Goal: Transaction & Acquisition: Purchase product/service

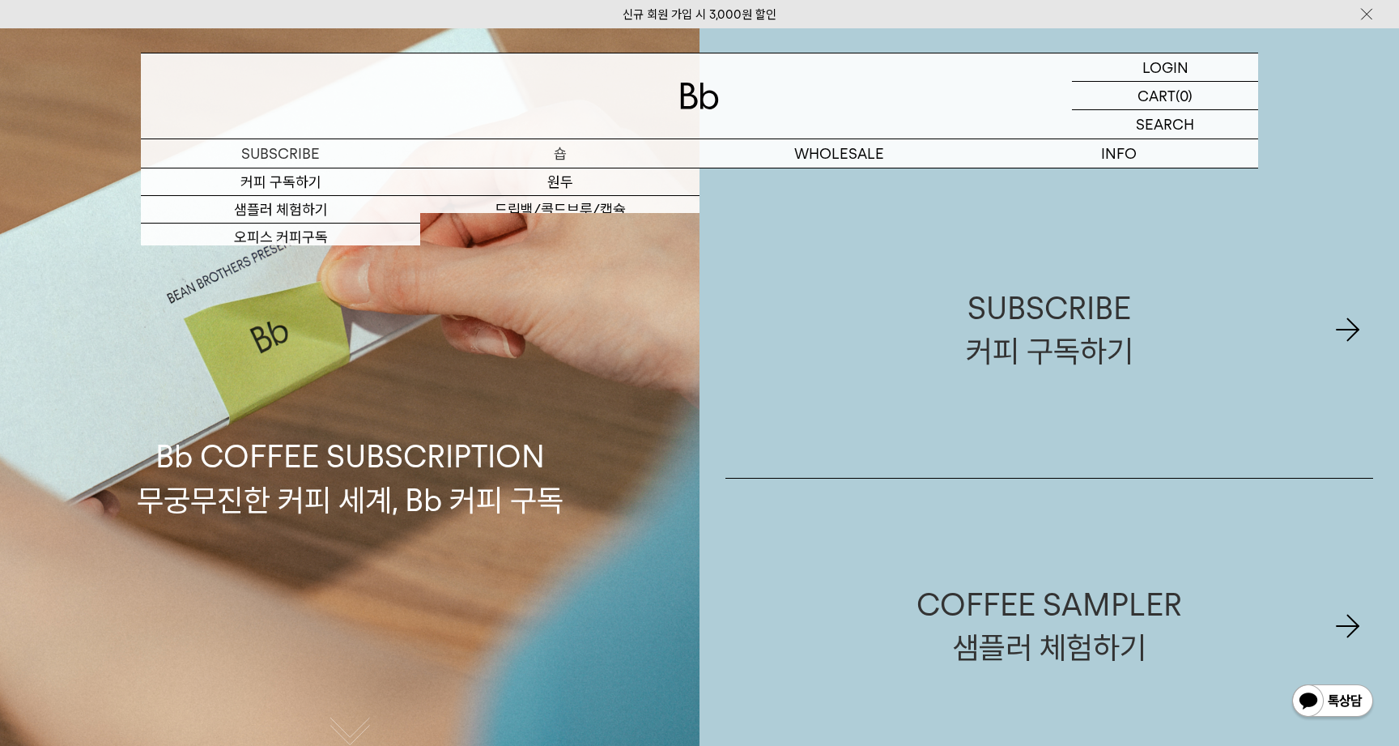
click at [604, 155] on p "숍" at bounding box center [559, 153] width 279 height 28
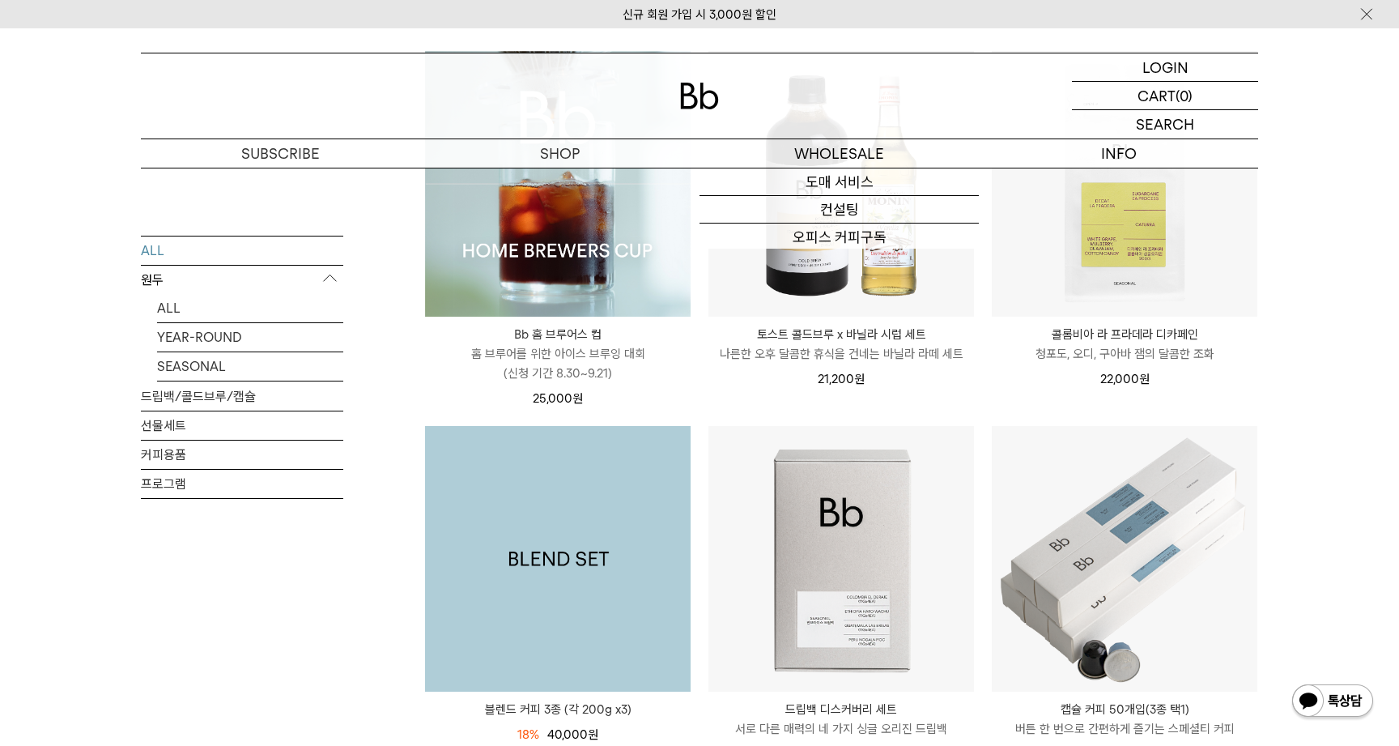
scroll to position [273, 0]
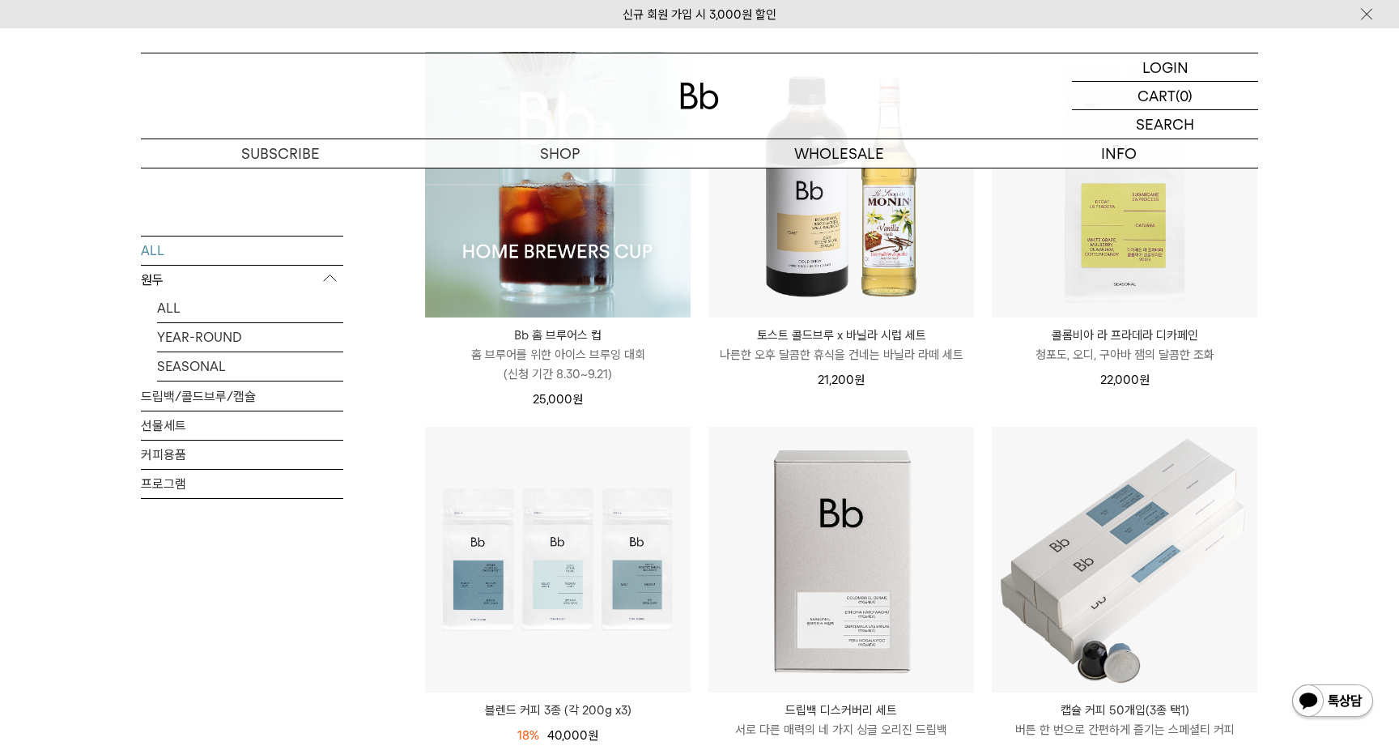
click at [605, 272] on img at bounding box center [558, 185] width 266 height 266
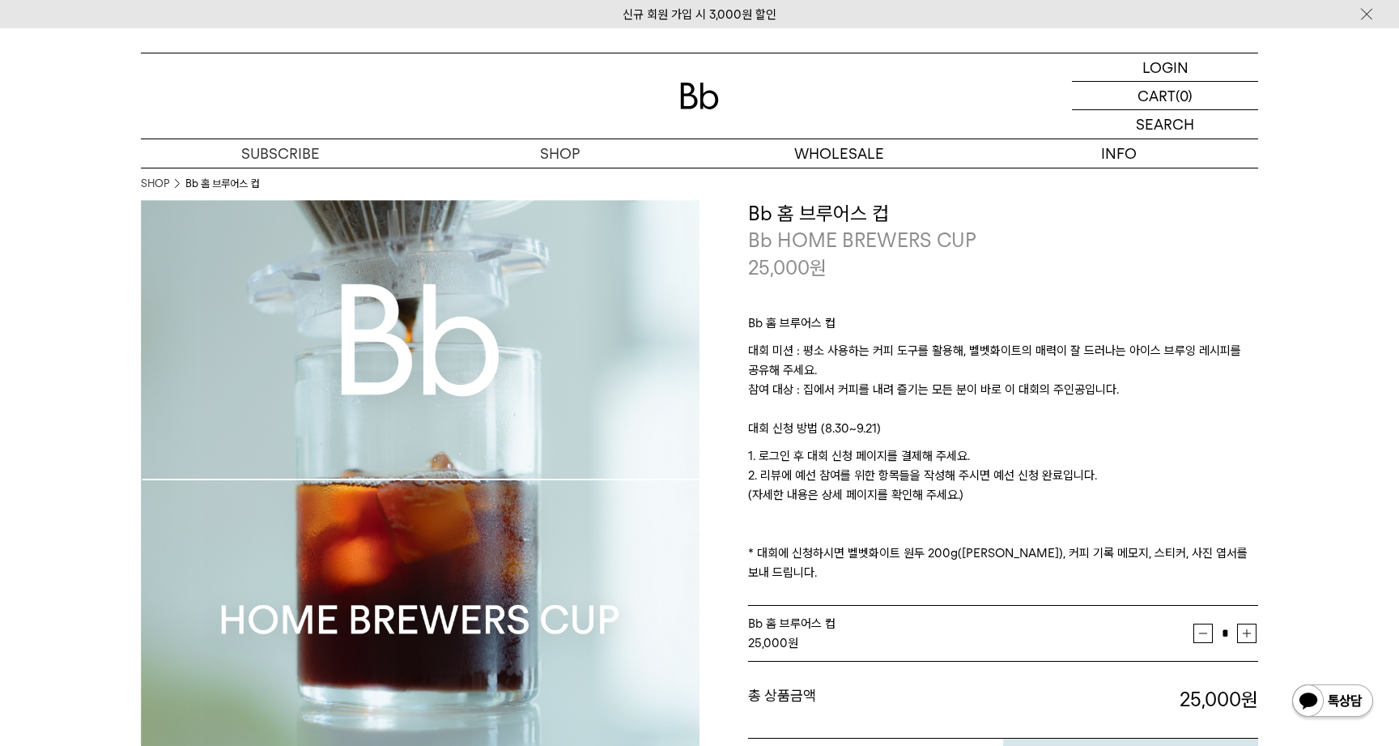
click at [865, 485] on p "1. 로그인 후 대회 신청 페이지를 결제해 주세요. 2. 리뷰에 예선 참여를 위한 항목들을 작성해 주시면 예선 신청 완료입니다. (자세한 내용…" at bounding box center [1003, 514] width 510 height 136
click at [922, 495] on p "1. 로그인 후 대회 신청 페이지를 결제해 주세요. 2. 리뷰에 예선 참여를 위한 항목들을 작성해 주시면 예선 신청 완료입니다. (자세한 내용…" at bounding box center [1003, 514] width 510 height 136
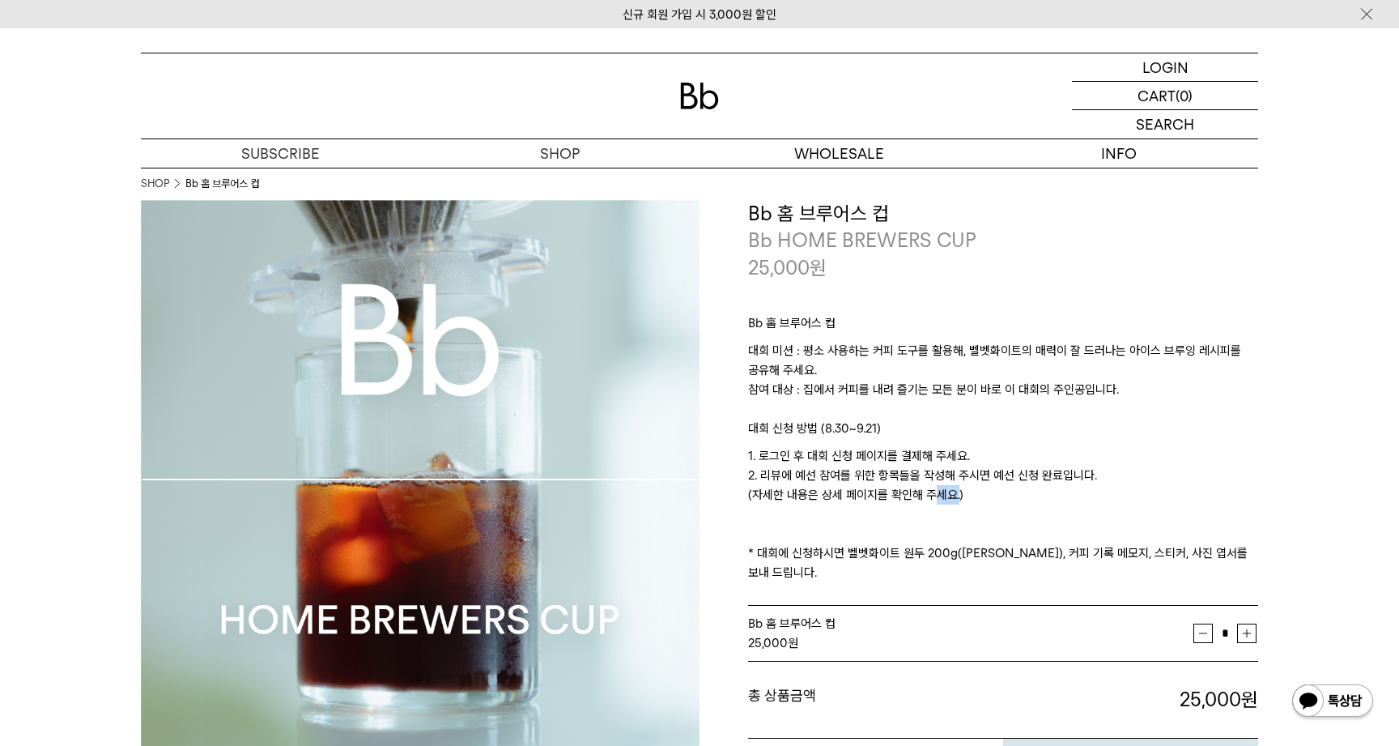
click at [922, 495] on p "1. 로그인 후 대회 신청 페이지를 결제해 주세요. 2. 리뷰에 예선 참여를 위한 항목들을 작성해 주시면 예선 신청 완료입니다. (자세한 내용…" at bounding box center [1003, 514] width 510 height 136
click at [944, 494] on p "1. 로그인 후 대회 신청 페이지를 결제해 주세요. 2. 리뷰에 예선 참여를 위한 항목들을 작성해 주시면 예선 신청 완료입니다. (자세한 내용…" at bounding box center [1003, 514] width 510 height 136
click at [801, 478] on p "1. 로그인 후 대회 신청 페이지를 결제해 주세요. 2. 리뷰에 예선 참여를 위한 항목들을 작성해 주시면 예선 신청 완료입니다. (자세한 내용…" at bounding box center [1003, 514] width 510 height 136
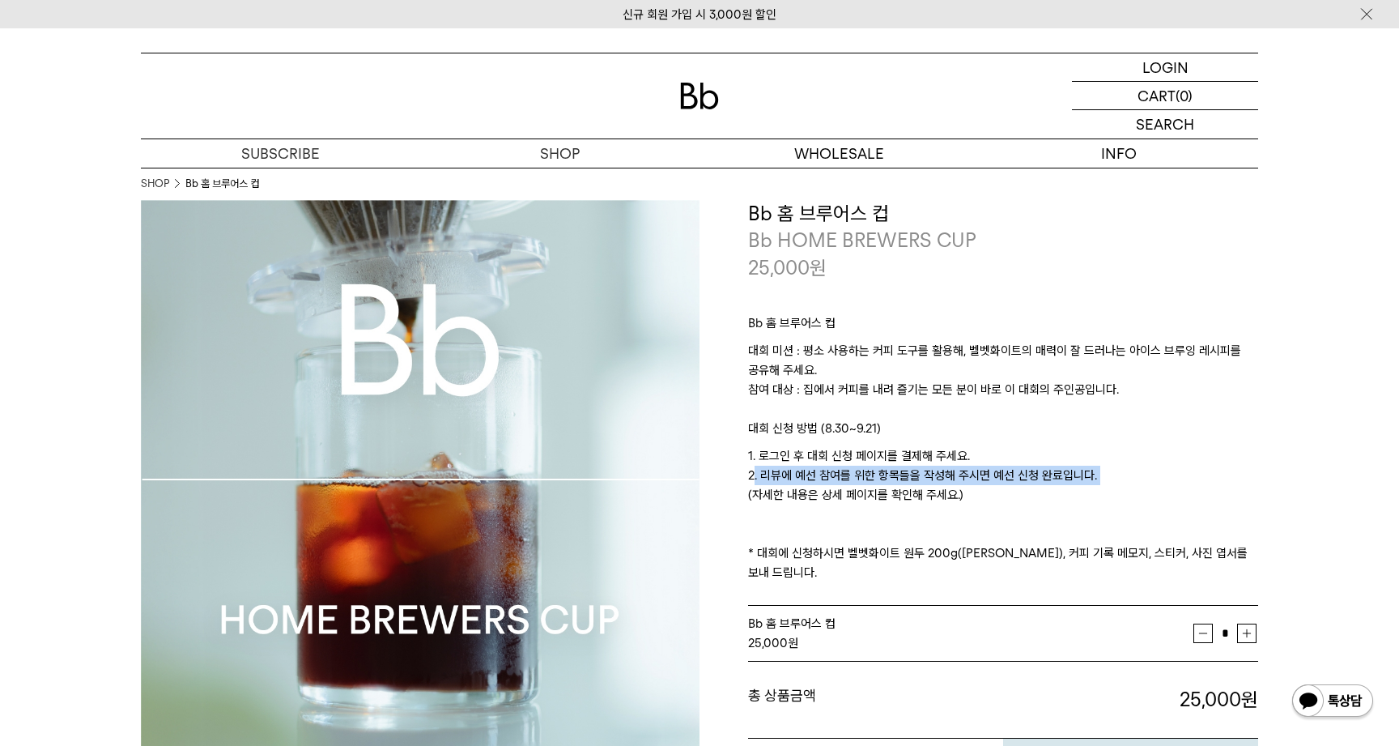
click at [835, 499] on p "1. 로그인 후 대회 신청 페이지를 결제해 주세요. 2. 리뷰에 예선 참여를 위한 항목들을 작성해 주시면 예선 신청 완료입니다. (자세한 내용…" at bounding box center [1003, 514] width 510 height 136
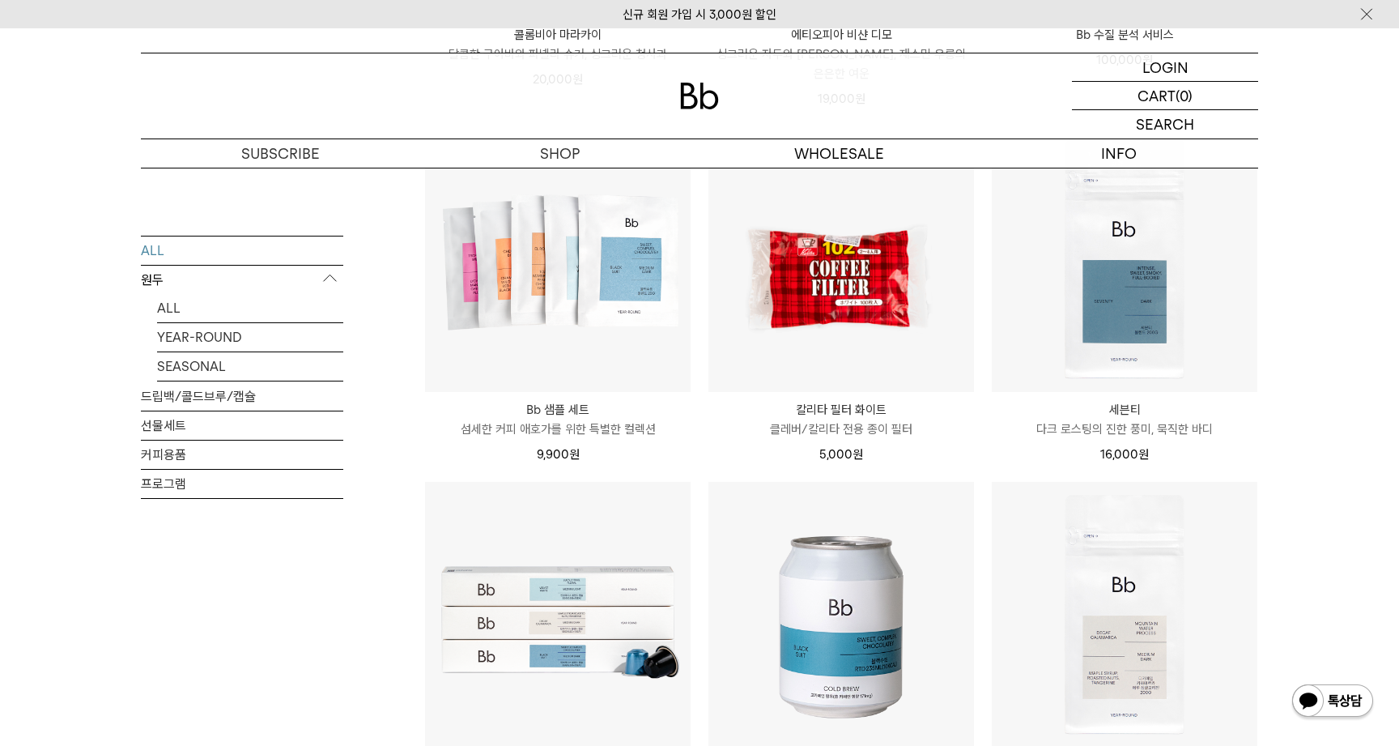
scroll to position [1694, 0]
